Goal: Task Accomplishment & Management: Manage account settings

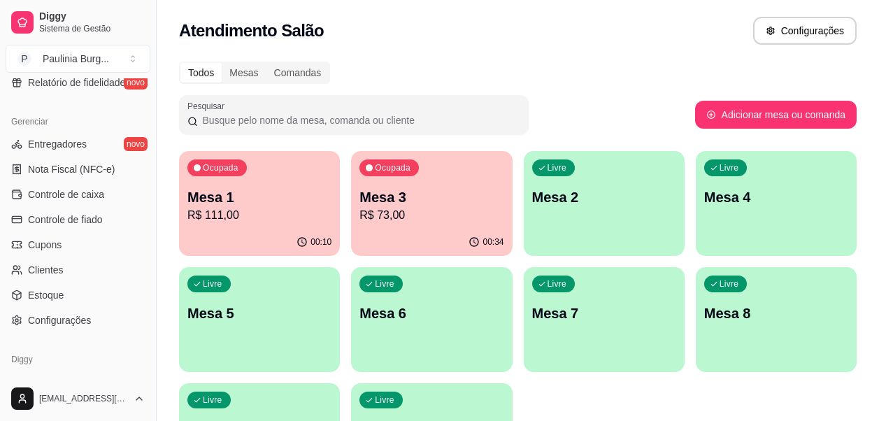
scroll to position [605, 0]
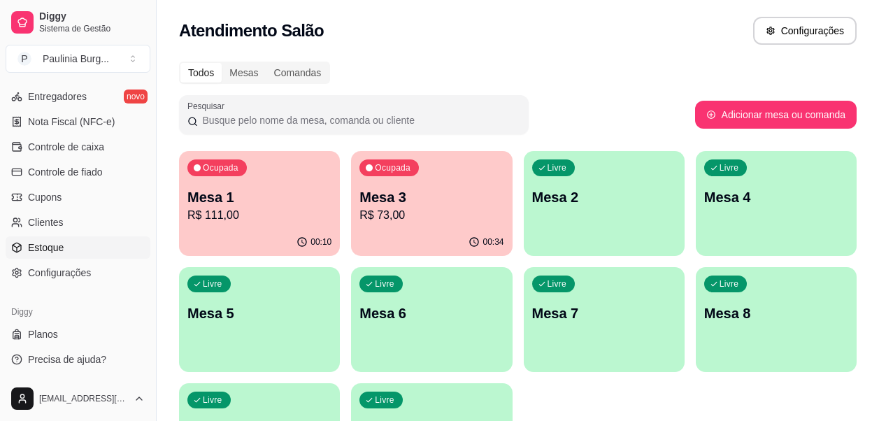
click at [80, 243] on link "Estoque" at bounding box center [78, 247] width 145 height 22
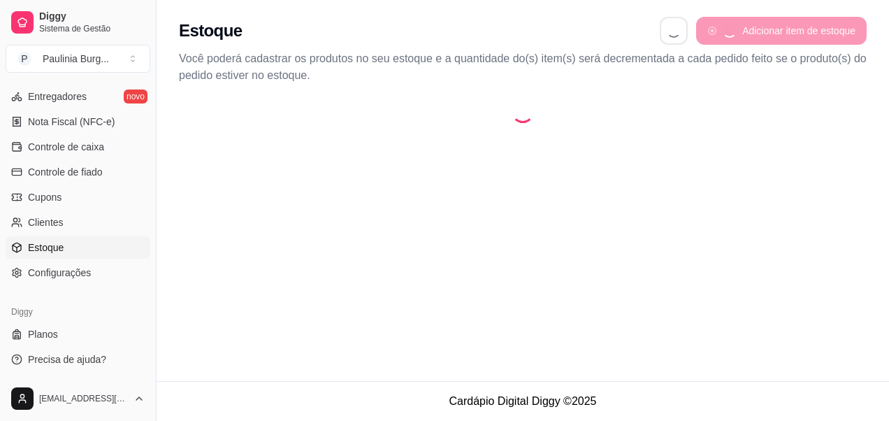
select select "QUANTITY_ORDER"
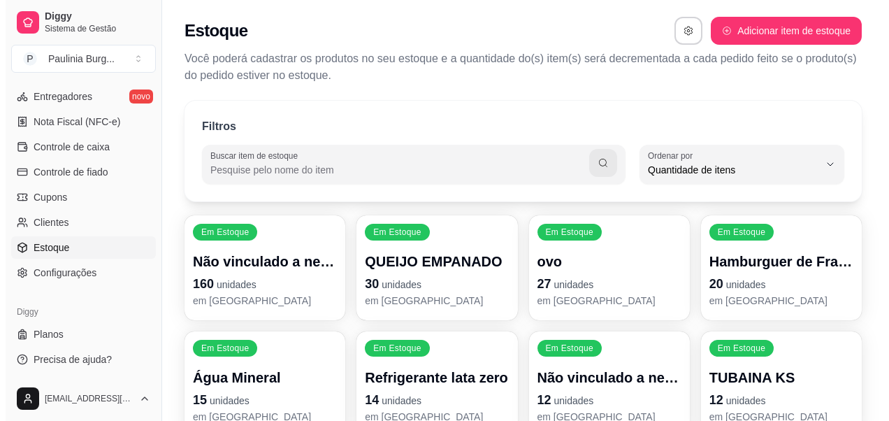
scroll to position [13, 0]
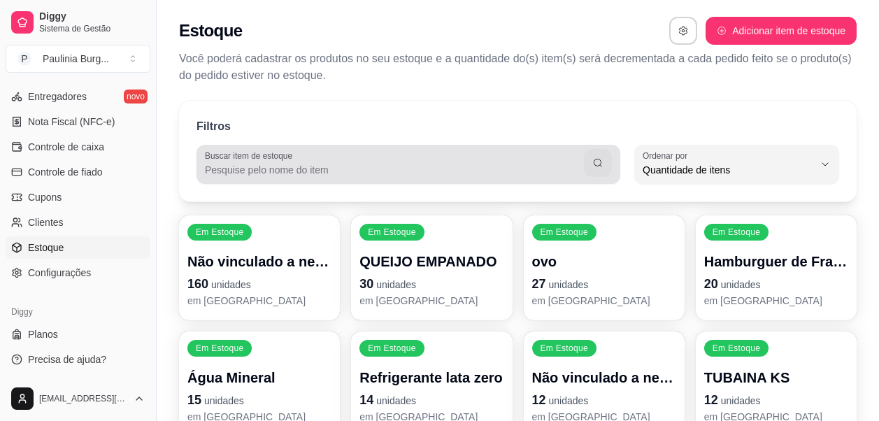
click at [361, 157] on div at bounding box center [408, 164] width 407 height 28
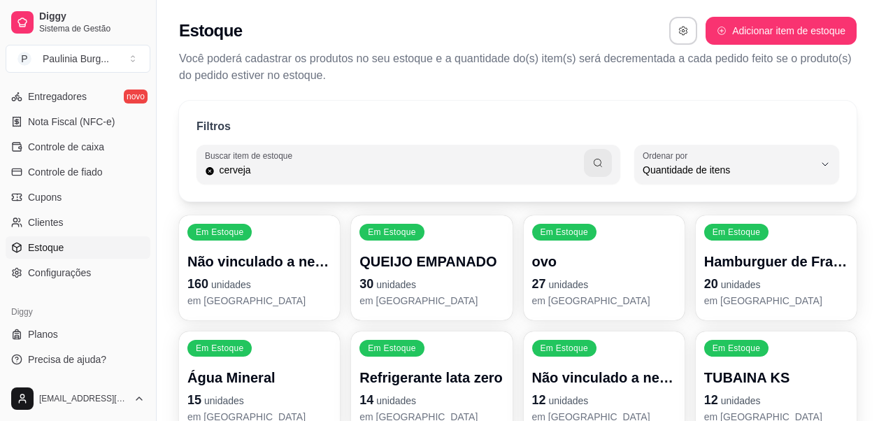
type input "cerveja"
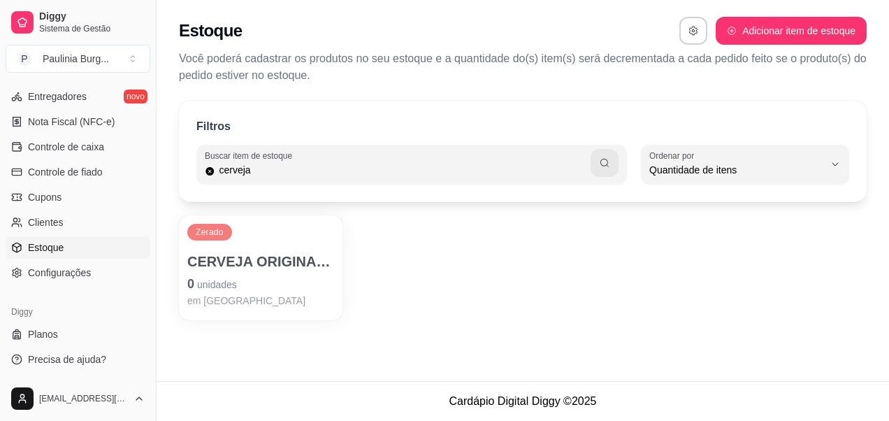
click at [294, 252] on p "CERVEJA ORIGINAL 600ml" at bounding box center [260, 262] width 147 height 20
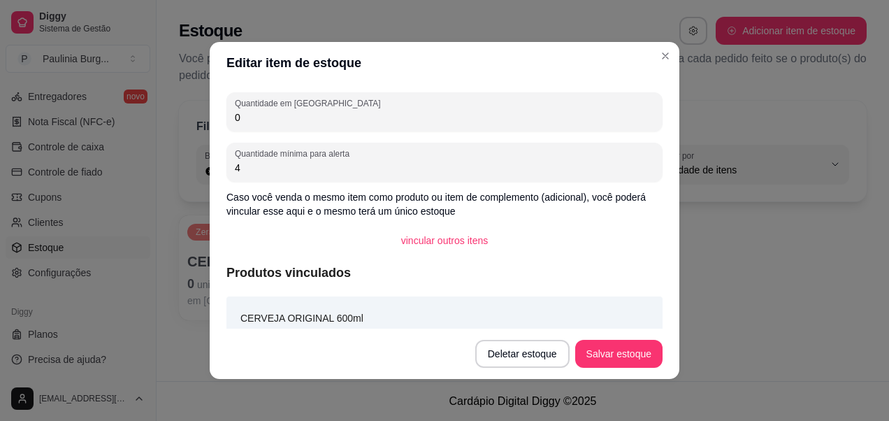
click at [364, 171] on input "4" at bounding box center [444, 168] width 419 height 14
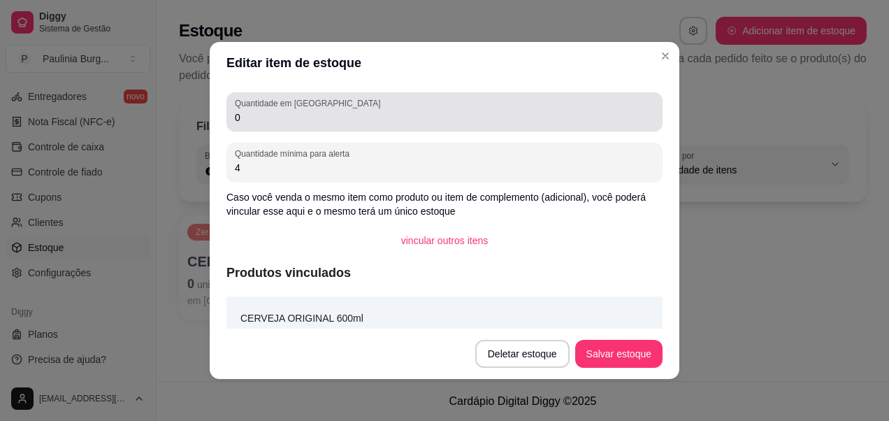
click at [384, 129] on div "Quantidade em estoque 0" at bounding box center [444, 111] width 436 height 39
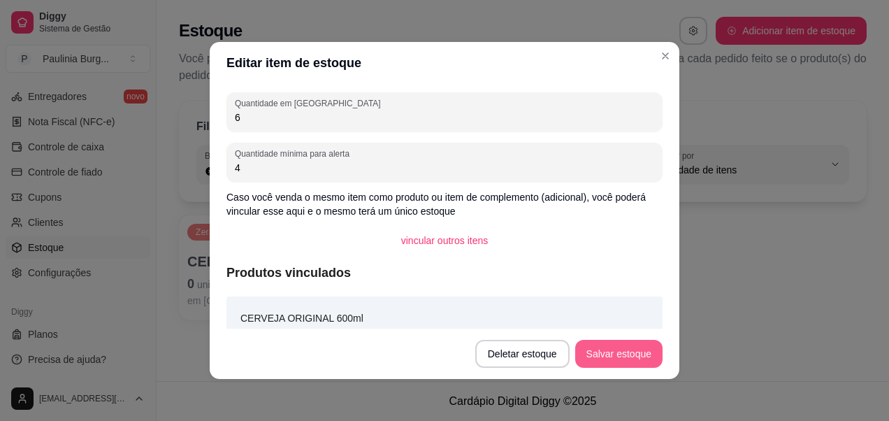
type input "6"
click at [616, 347] on button "Salvar estoque" at bounding box center [618, 354] width 87 height 28
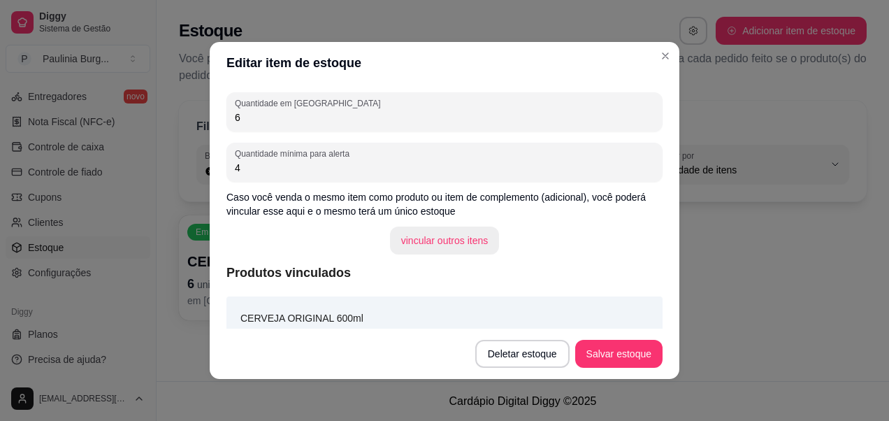
scroll to position [17, 0]
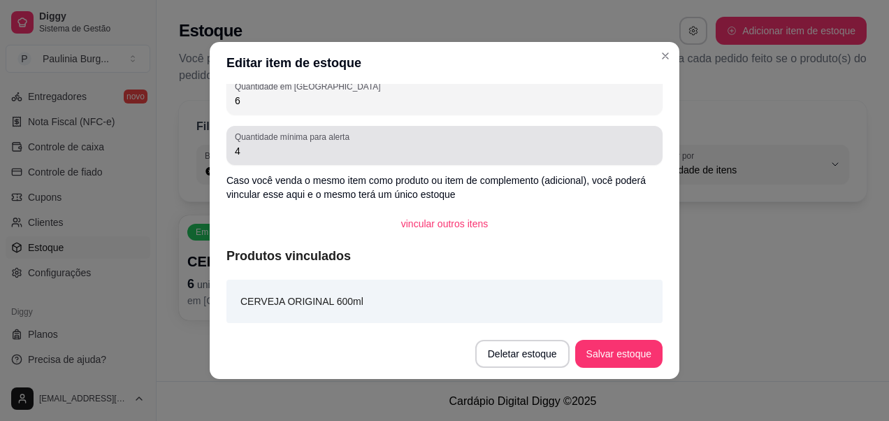
click at [338, 148] on input "4" at bounding box center [444, 151] width 419 height 14
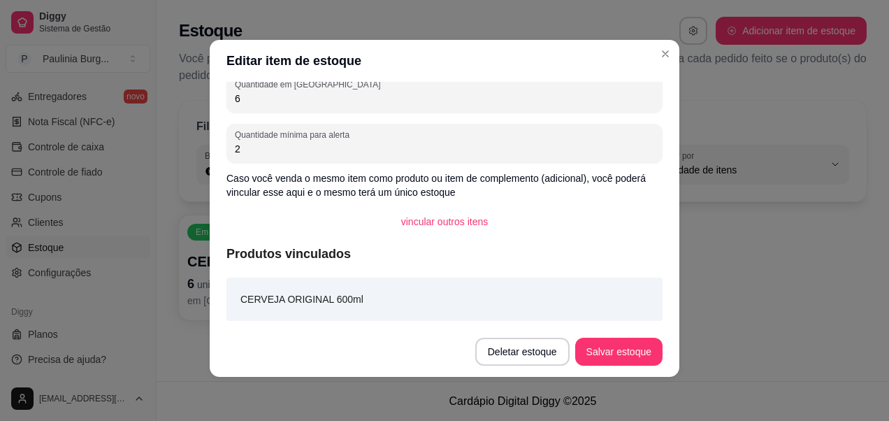
scroll to position [3, 0]
type input "2"
click at [624, 342] on button "Salvar estoque" at bounding box center [618, 351] width 87 height 28
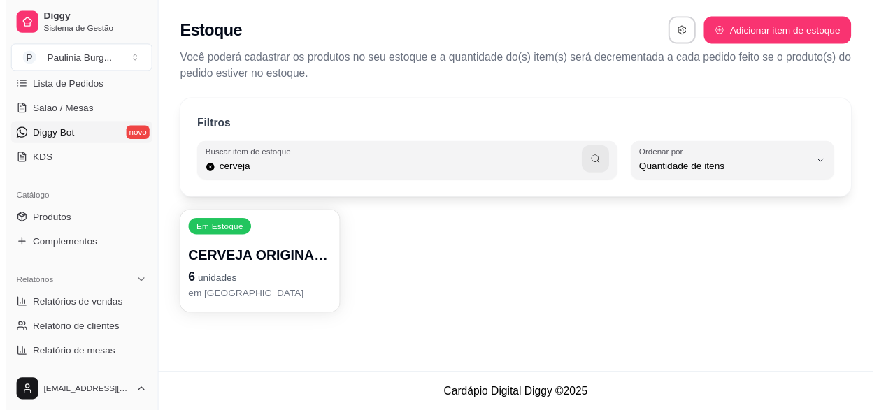
scroll to position [0, 0]
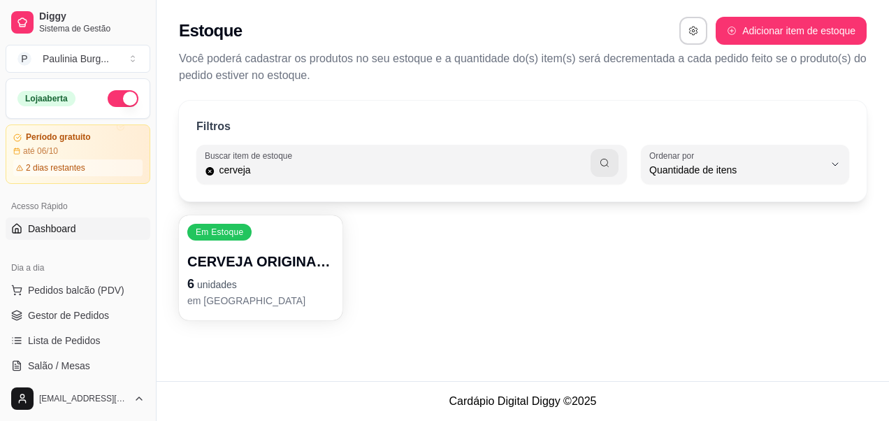
click at [68, 225] on span "Dashboard" at bounding box center [52, 229] width 48 height 14
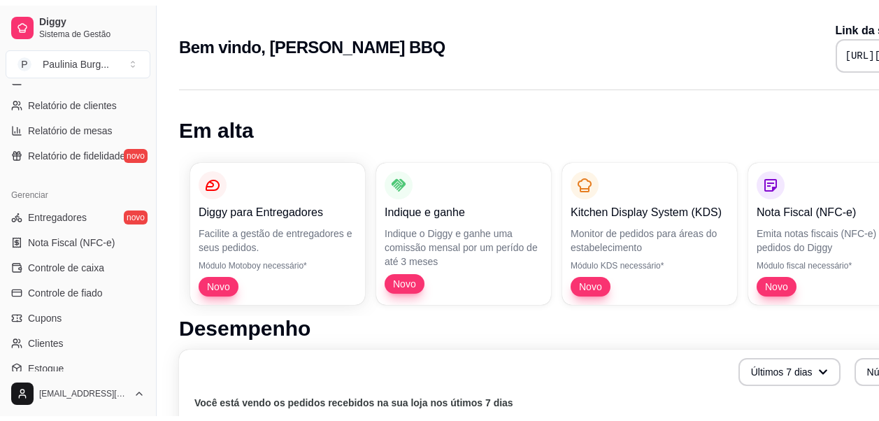
scroll to position [559, 0]
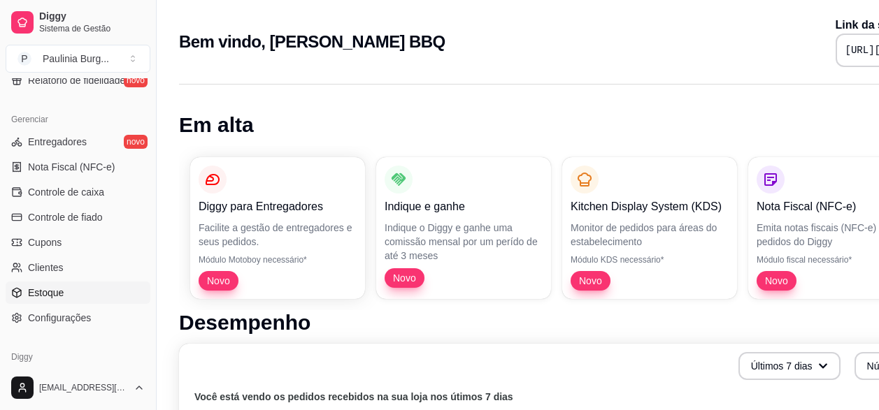
click at [75, 283] on link "Estoque" at bounding box center [78, 293] width 145 height 22
select select "QUANTITY_ORDER"
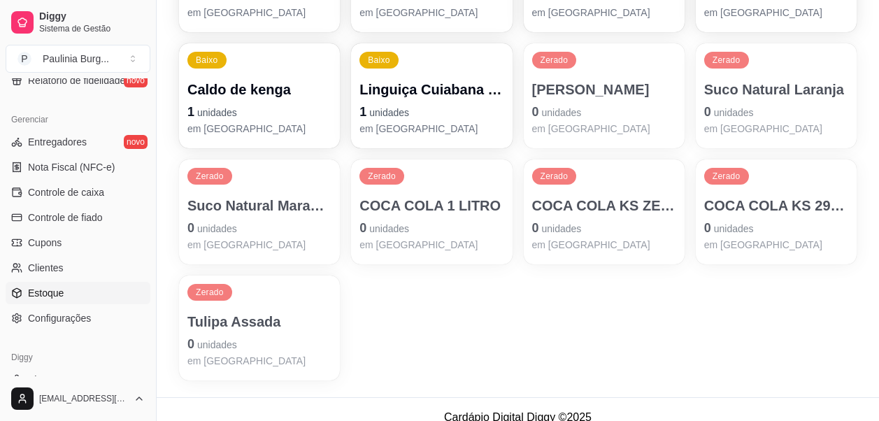
scroll to position [884, 0]
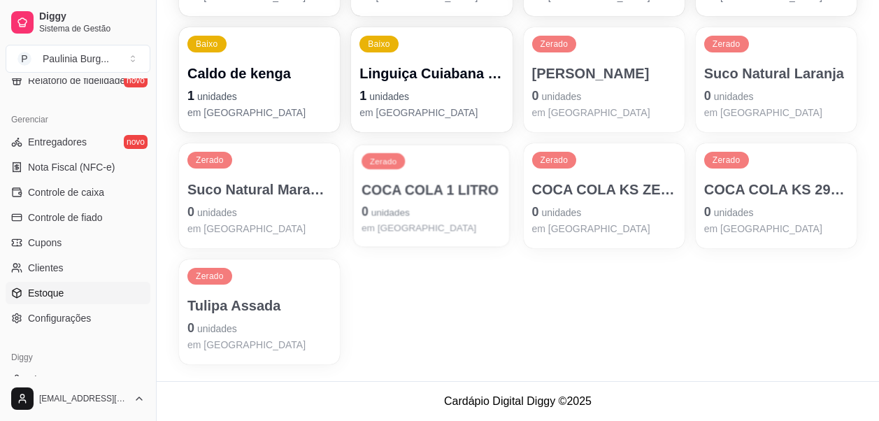
click at [452, 201] on div "COCA COLA 1 LITRO 0 unidades em [GEOGRAPHIC_DATA]" at bounding box center [431, 207] width 140 height 55
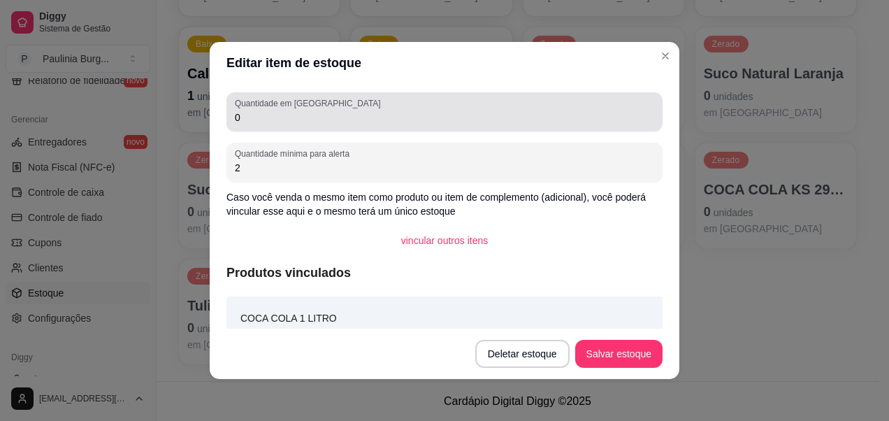
click at [419, 127] on div "Quantidade em estoque 0" at bounding box center [444, 111] width 436 height 39
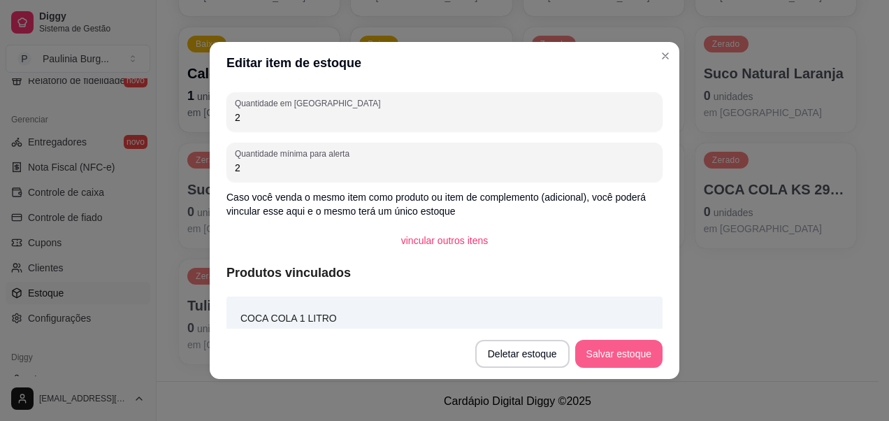
type input "2"
click at [617, 342] on button "Salvar estoque" at bounding box center [618, 354] width 87 height 28
